Goal: Register for event/course

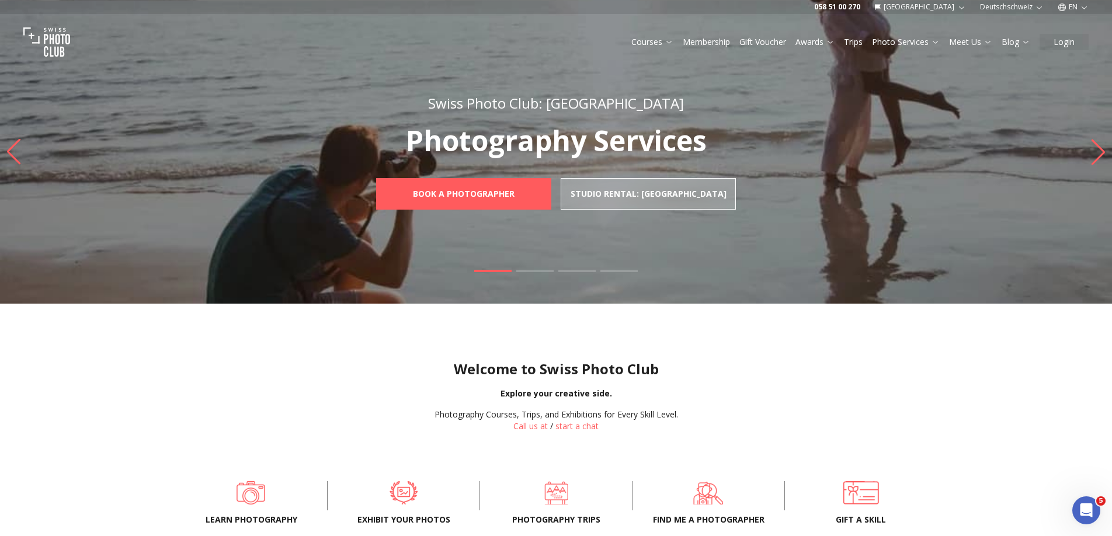
click at [852, 42] on link "Trips" at bounding box center [853, 42] width 19 height 12
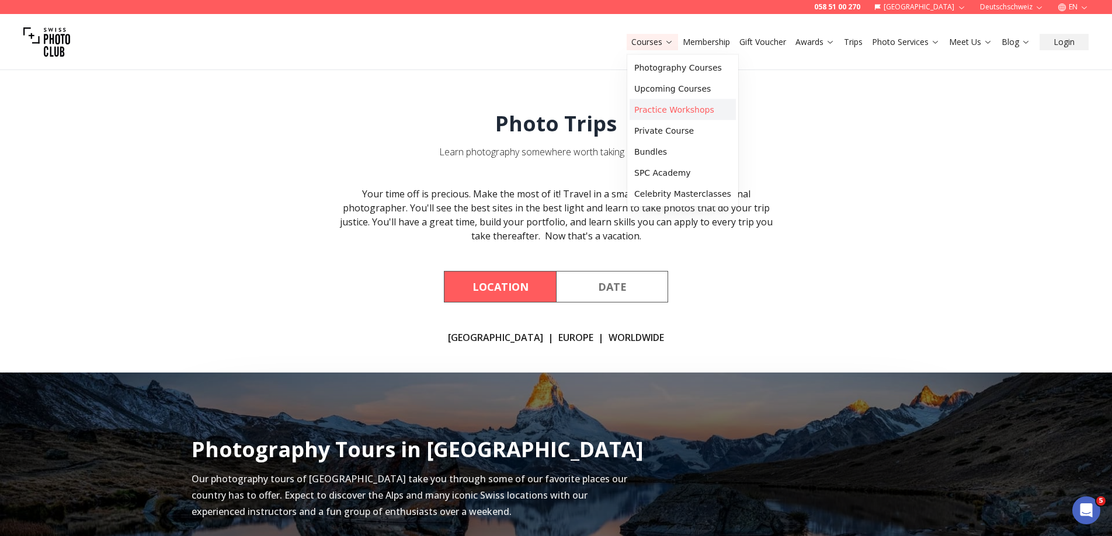
click at [654, 112] on link "Practice Workshops" at bounding box center [683, 109] width 106 height 21
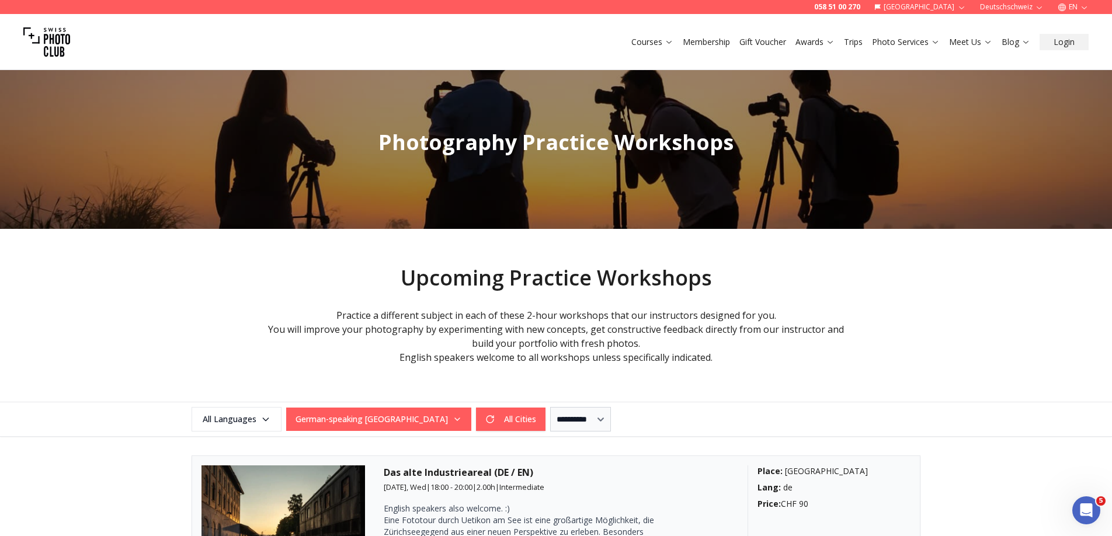
click at [296, 339] on div "Practice a different subject in each of these 2-hour workshops that our instruc…" at bounding box center [556, 336] width 580 height 56
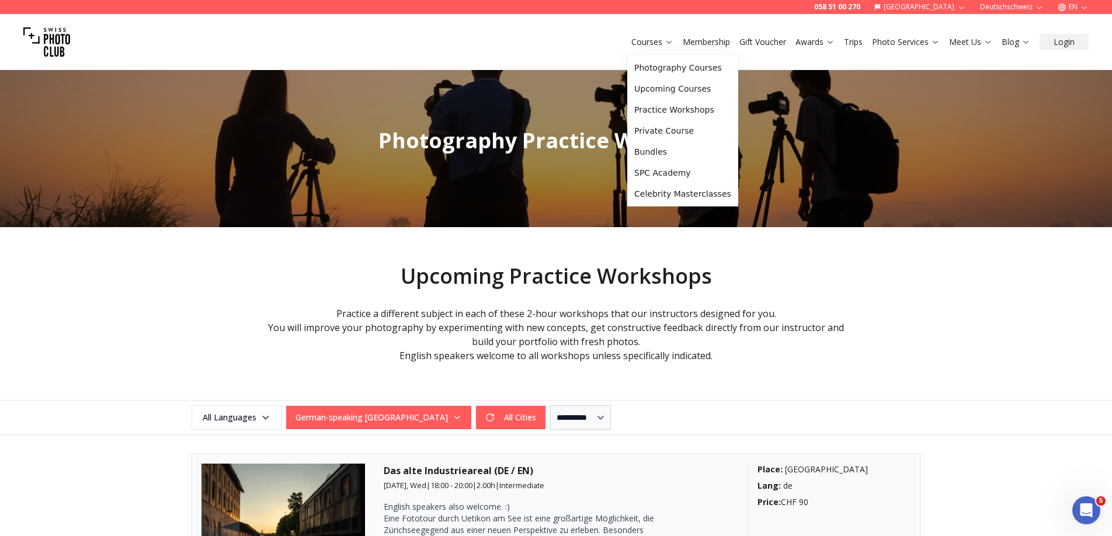
click at [633, 46] on link "Courses" at bounding box center [653, 42] width 42 height 12
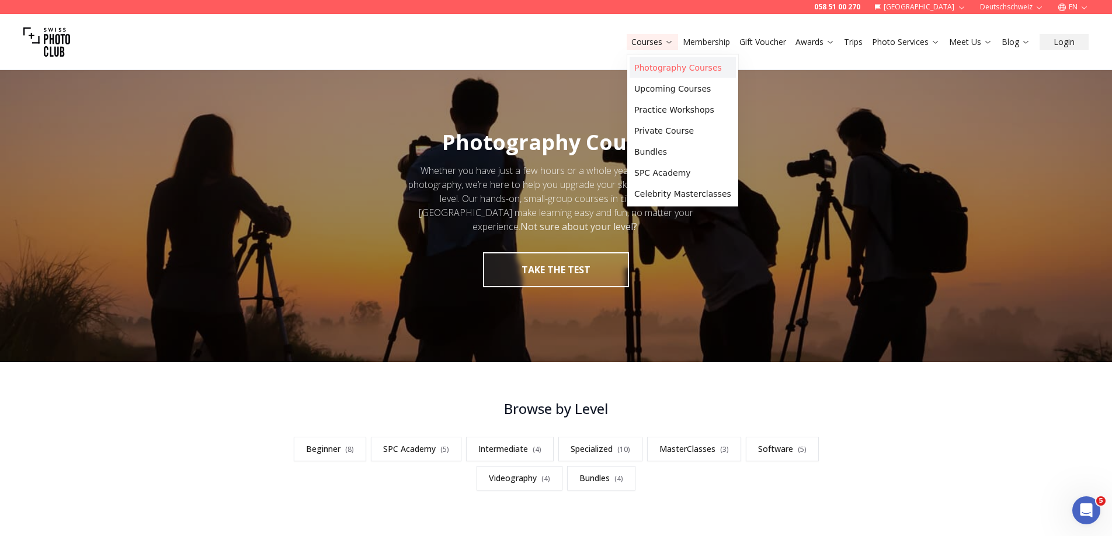
click at [643, 60] on link "Photography Courses" at bounding box center [683, 67] width 106 height 21
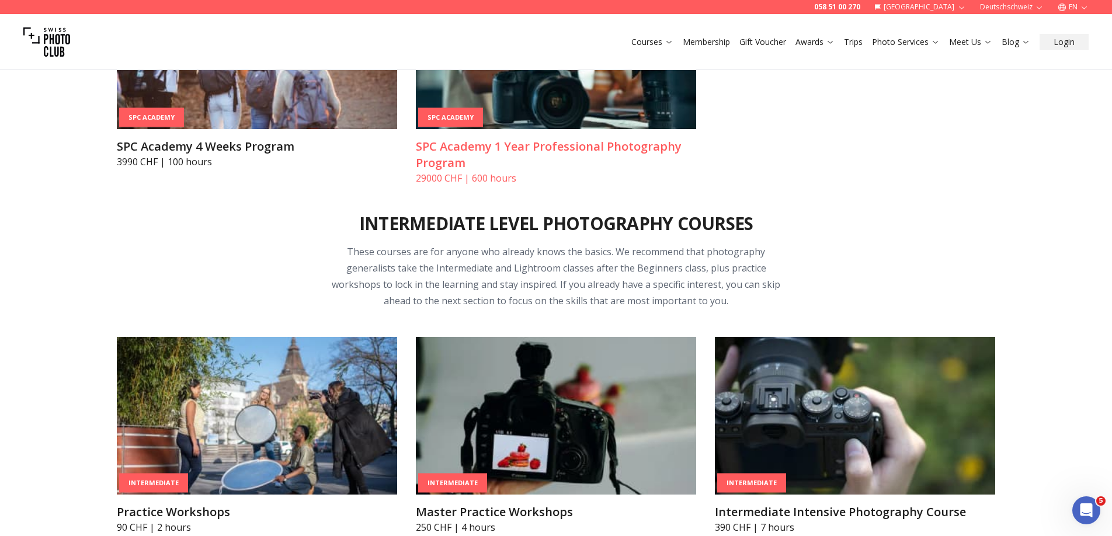
scroll to position [3780, 0]
